Goal: Task Accomplishment & Management: Use online tool/utility

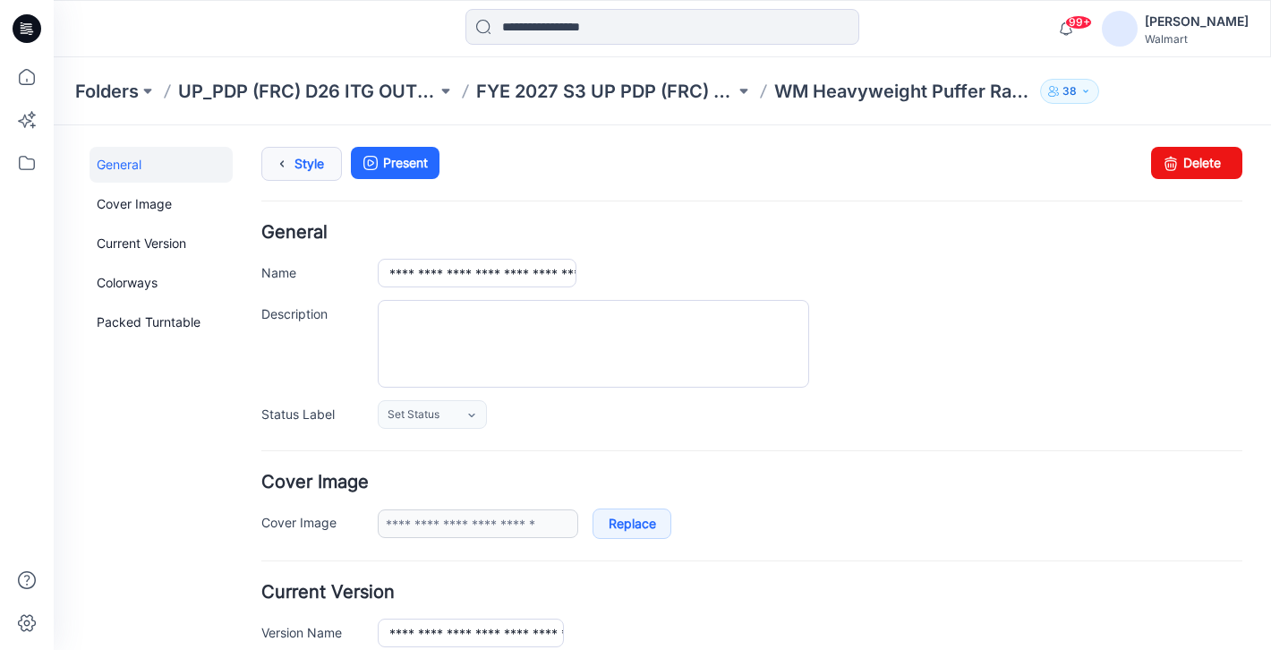
click at [301, 157] on link "Style" at bounding box center [301, 164] width 81 height 34
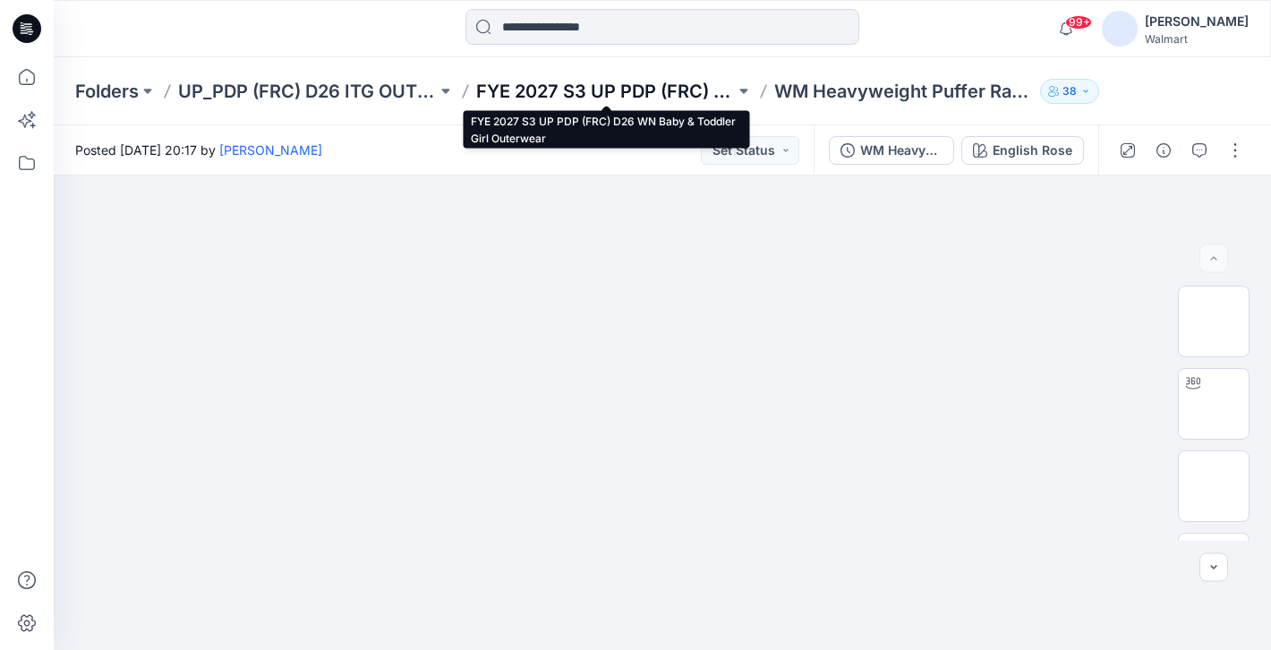
click at [608, 97] on p "FYE 2027 S3 UP PDP (FRC) D26 WN Baby & Toddler Girl Outerwear" at bounding box center [605, 91] width 259 height 25
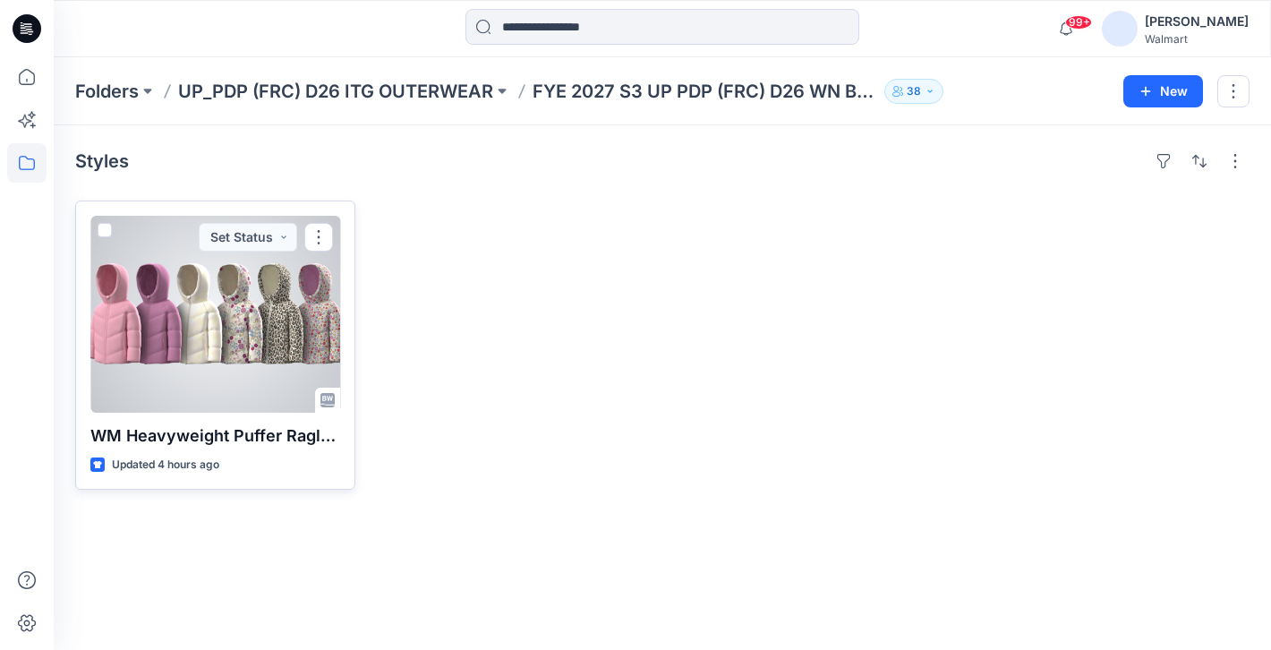
click at [304, 321] on div at bounding box center [215, 314] width 250 height 197
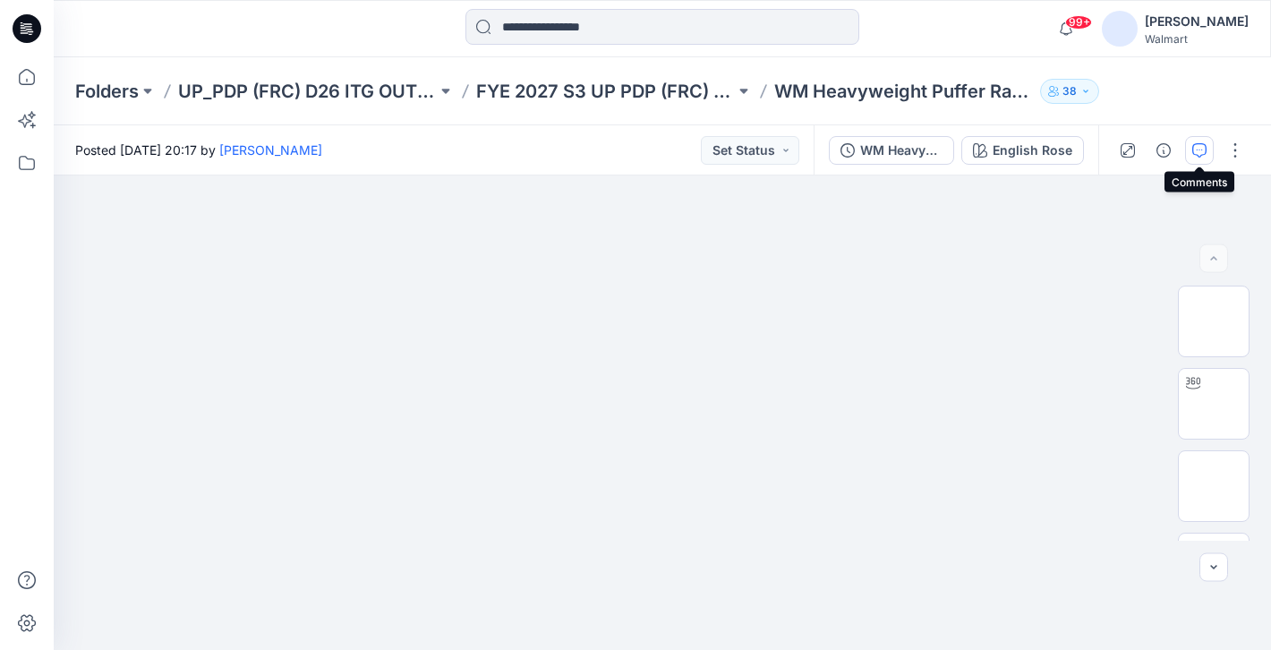
click at [1196, 149] on icon "button" at bounding box center [1200, 150] width 14 height 14
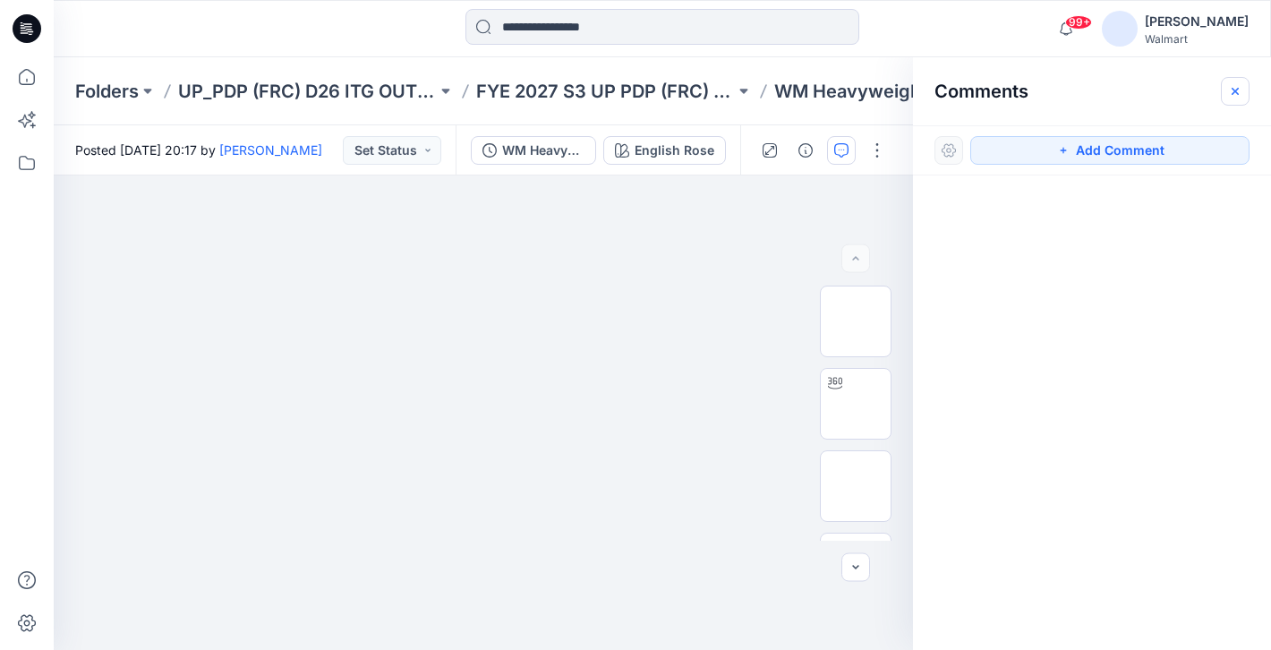
click at [1231, 92] on icon "button" at bounding box center [1235, 91] width 14 height 14
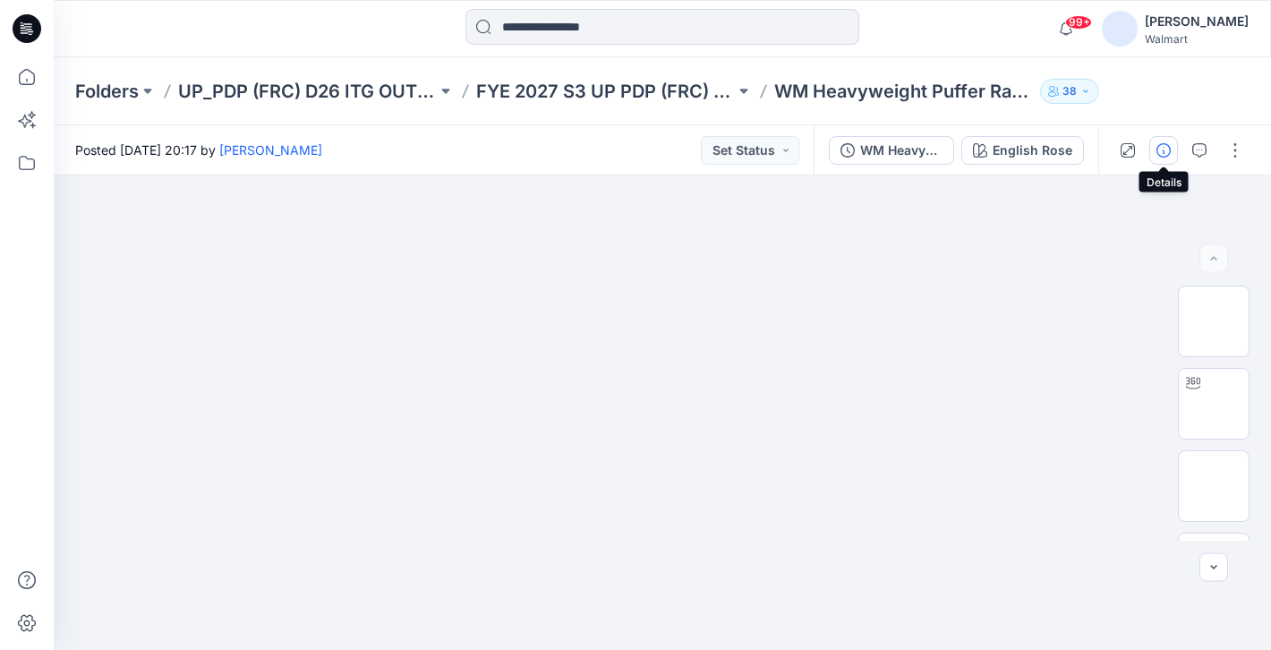
click at [1154, 150] on button "button" at bounding box center [1164, 150] width 29 height 29
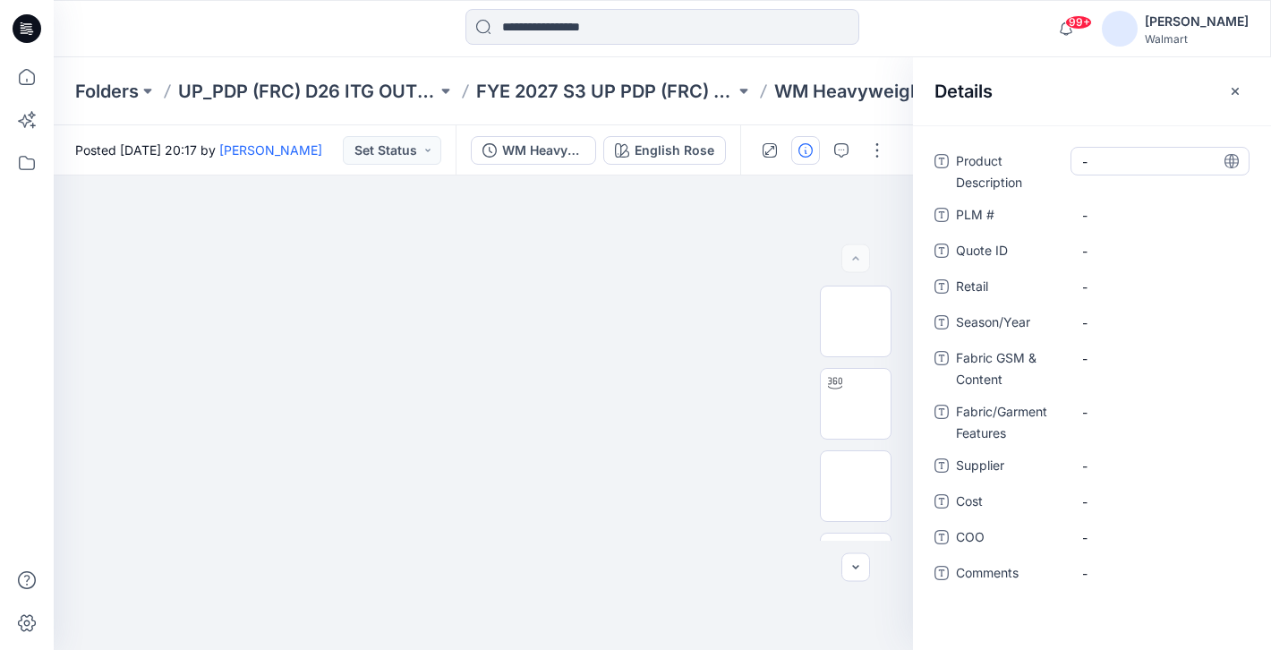
click at [1118, 162] on Description "-" at bounding box center [1161, 161] width 156 height 19
click at [1116, 166] on textarea at bounding box center [1160, 161] width 179 height 29
type textarea "**********"
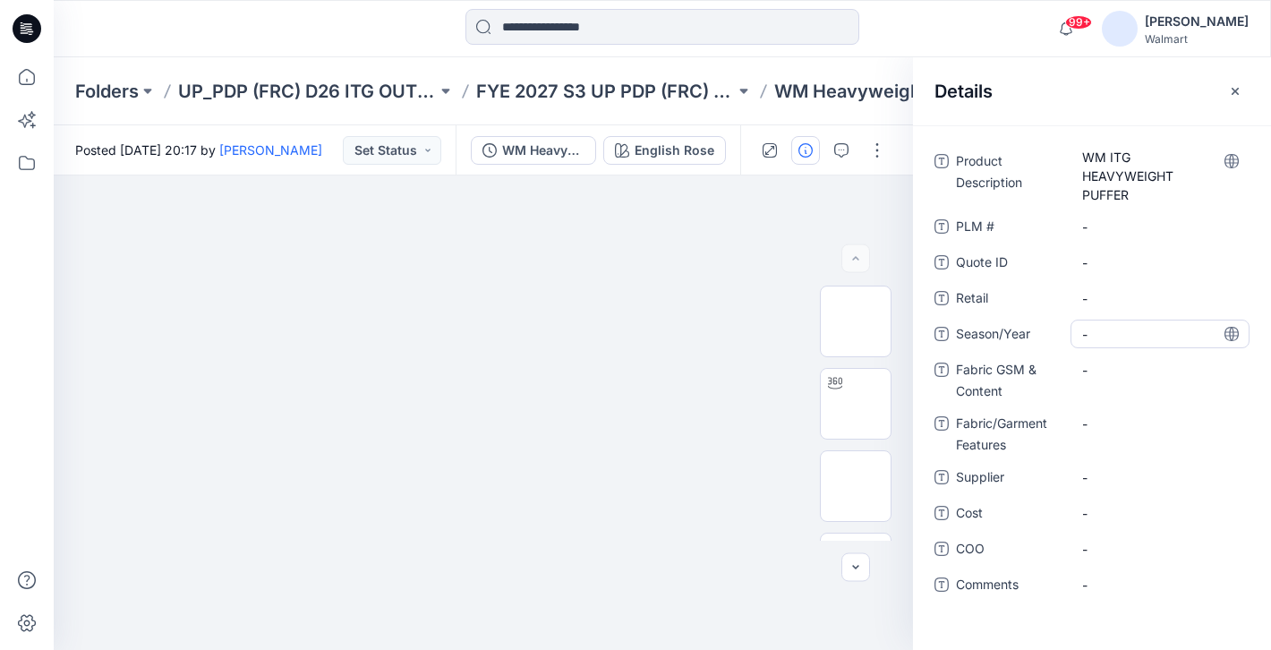
click at [1138, 338] on span "-" at bounding box center [1161, 334] width 156 height 19
type textarea "**********"
